Goal: Book appointment/travel/reservation

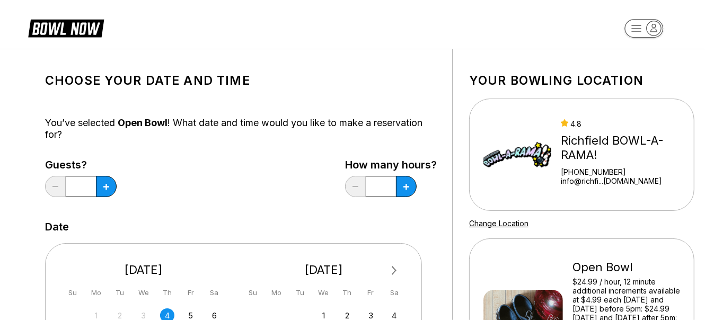
drag, startPoint x: 0, startPoint y: 0, endPoint x: 393, endPoint y: 261, distance: 471.8
drag, startPoint x: 393, startPoint y: 261, endPoint x: 342, endPoint y: 38, distance: 229.3
click at [342, 38] on header at bounding box center [352, 24] width 705 height 49
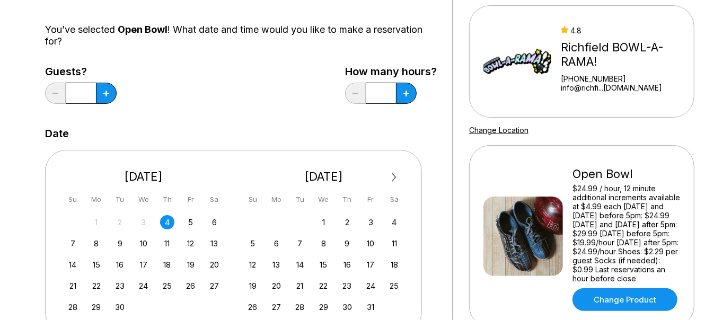
scroll to position [159, 0]
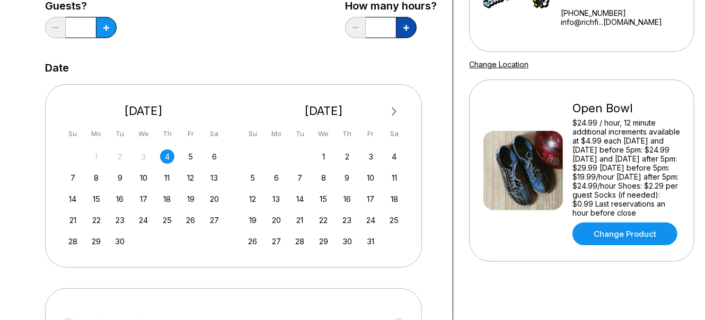
click at [405, 26] on icon at bounding box center [406, 28] width 6 height 6
click at [415, 25] on button at bounding box center [406, 27] width 21 height 21
type input "*"
click at [346, 158] on div "2" at bounding box center [347, 156] width 14 height 14
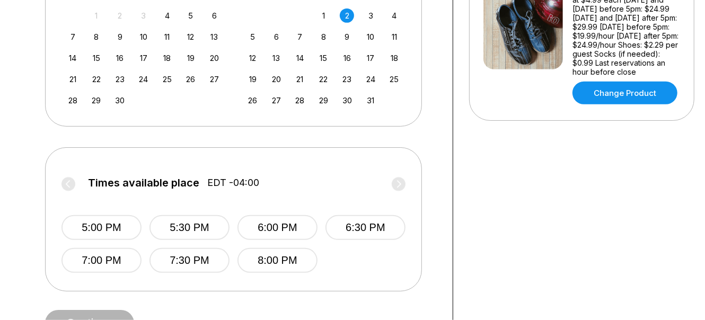
scroll to position [265, 0]
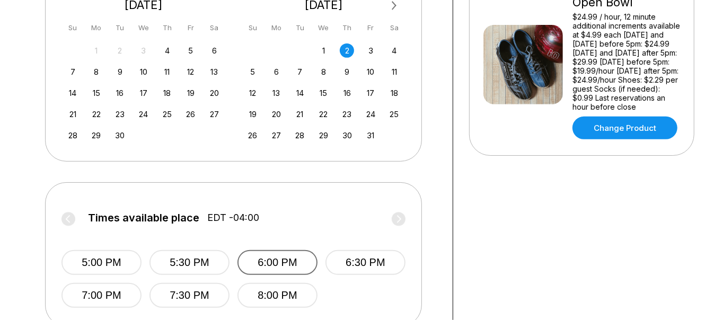
click at [270, 261] on button "6:00 PM" at bounding box center [277, 262] width 80 height 25
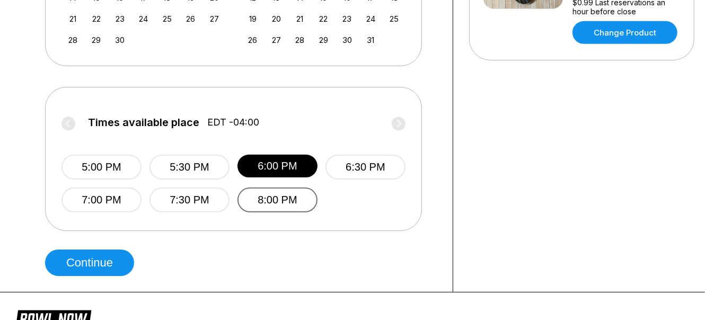
scroll to position [371, 0]
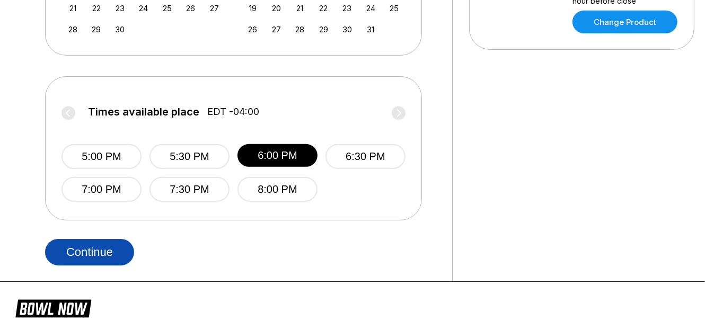
click at [110, 258] on button "Continue" at bounding box center [89, 252] width 89 height 27
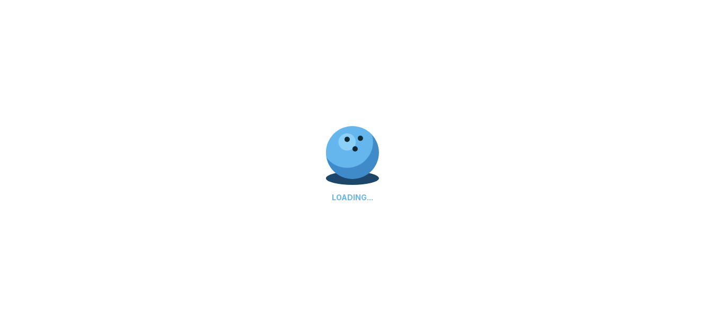
select select "**"
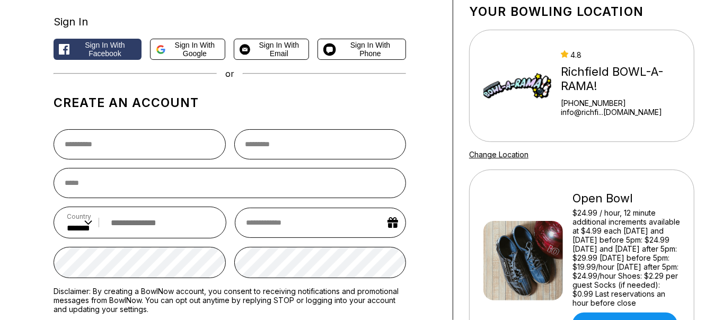
scroll to position [53, 0]
